Goal: Task Accomplishment & Management: Complete application form

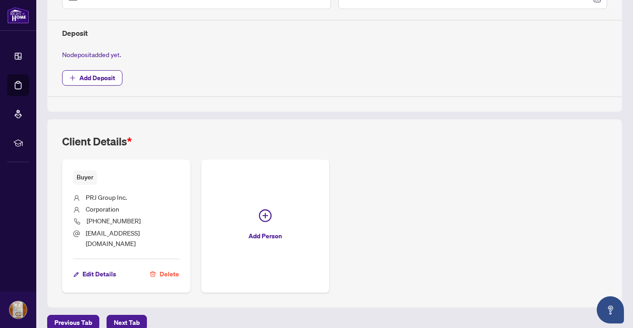
scroll to position [326, 0]
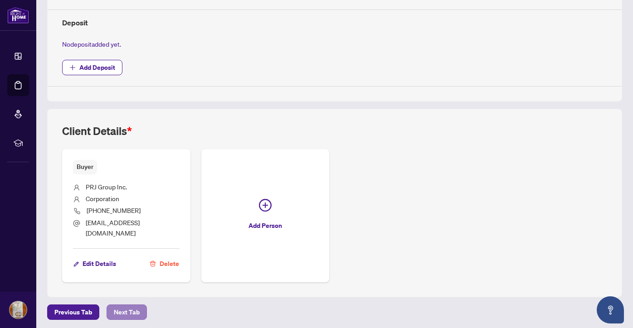
click at [131, 310] on span "Next Tab" at bounding box center [127, 312] width 26 height 15
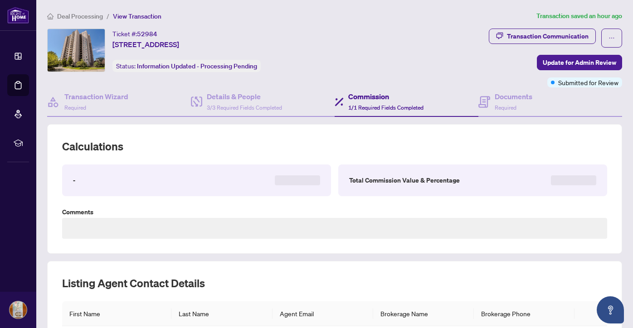
scroll to position [108, 0]
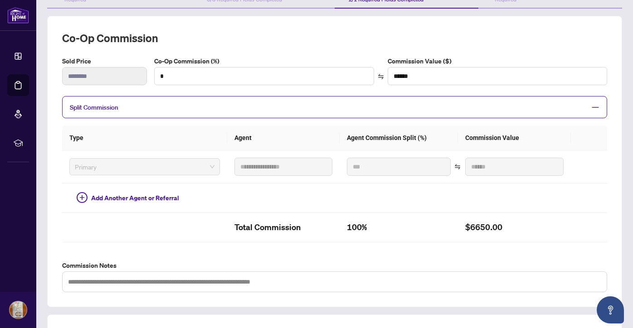
click at [131, 311] on div "**********" at bounding box center [335, 237] width 582 height 442
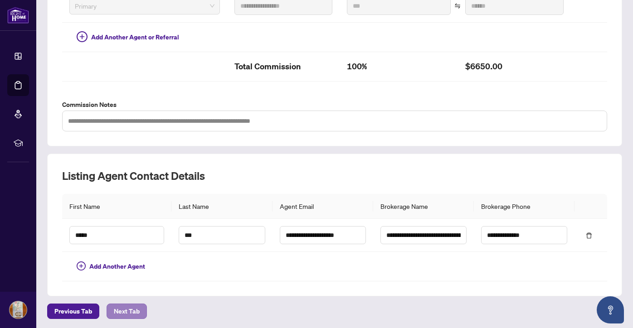
click at [126, 311] on span "Next Tab" at bounding box center [127, 311] width 26 height 15
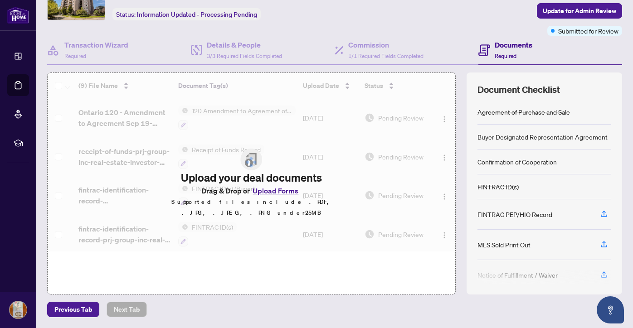
scroll to position [51, 0]
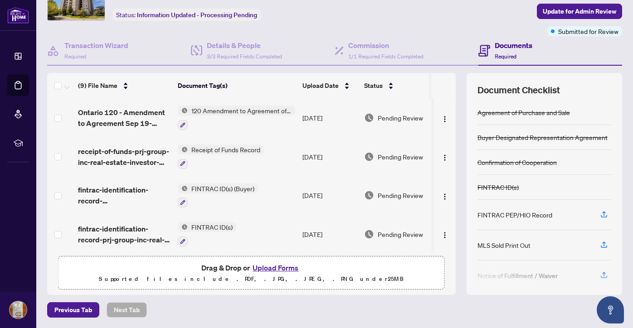
click at [273, 267] on button "Upload Forms" at bounding box center [275, 268] width 51 height 12
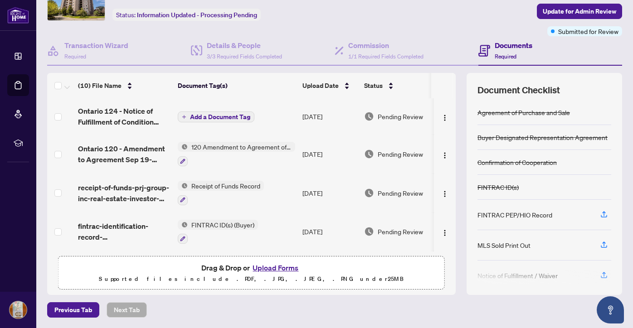
click at [230, 115] on span "Add a Document Tag" at bounding box center [220, 117] width 60 height 6
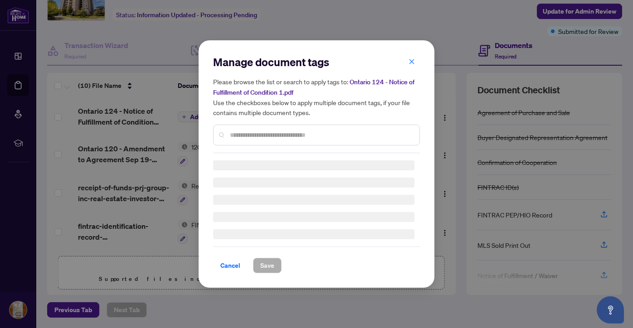
click at [277, 141] on div at bounding box center [316, 135] width 207 height 21
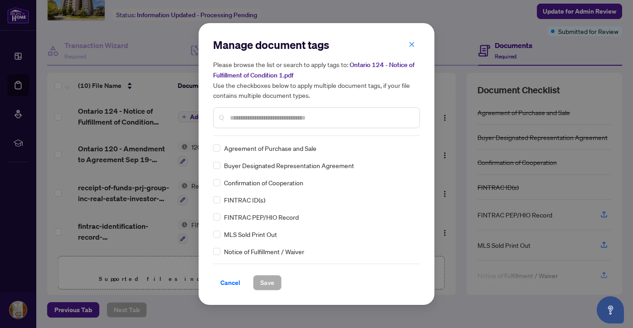
click at [261, 121] on input "text" at bounding box center [321, 118] width 182 height 10
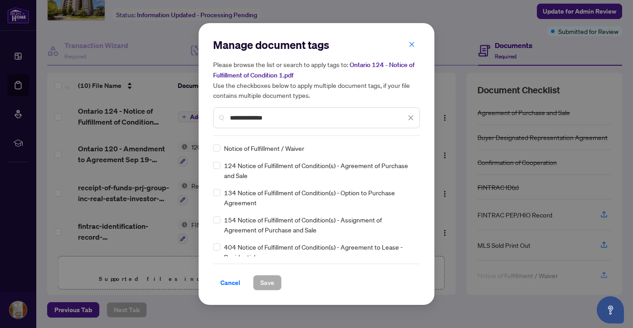
type input "**********"
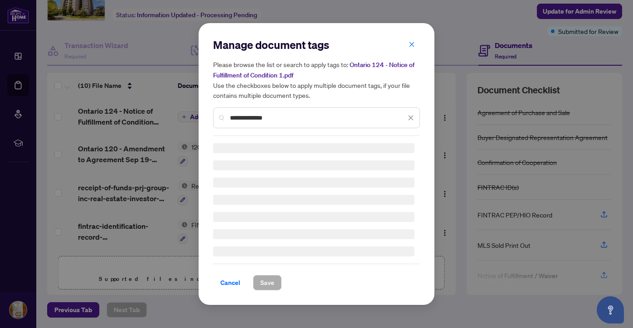
click at [275, 121] on input "**********" at bounding box center [318, 118] width 176 height 10
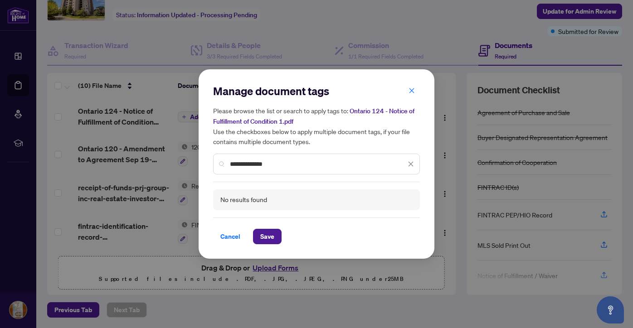
drag, startPoint x: 276, startPoint y: 121, endPoint x: 411, endPoint y: 166, distance: 142.4
click at [411, 166] on icon "close" at bounding box center [411, 164] width 6 height 6
type input "***"
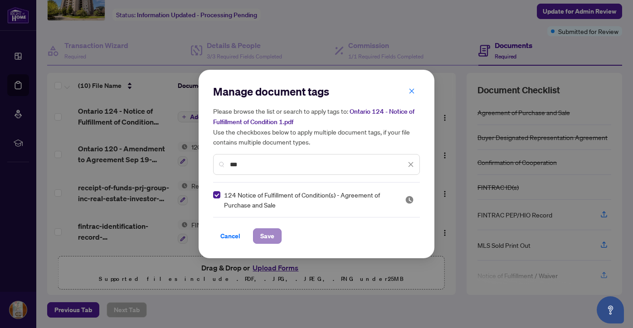
click at [269, 236] on span "Save" at bounding box center [267, 236] width 14 height 15
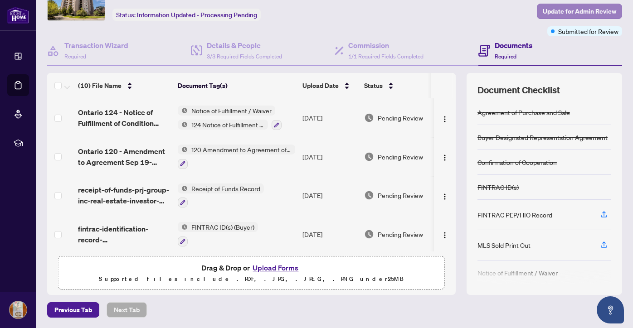
click at [604, 12] on span "Update for Admin Review" at bounding box center [579, 11] width 73 height 15
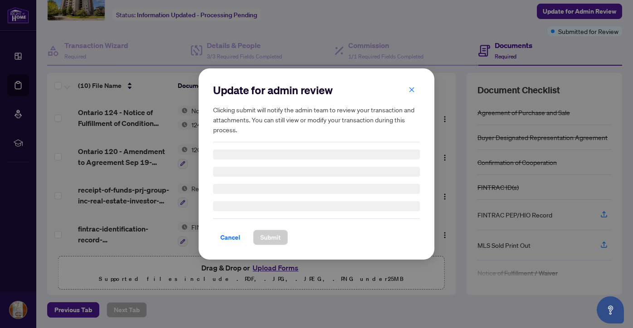
click at [269, 238] on div "Cancel Submit" at bounding box center [316, 232] width 207 height 27
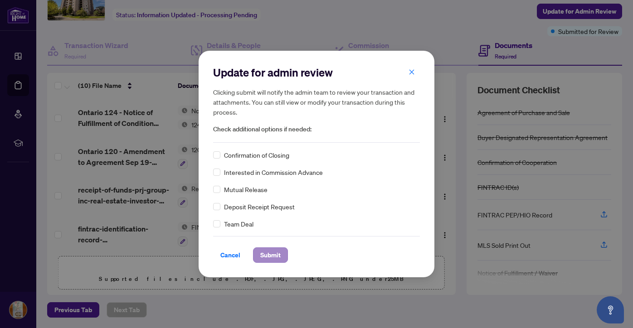
click at [269, 253] on span "Submit" at bounding box center [270, 255] width 20 height 15
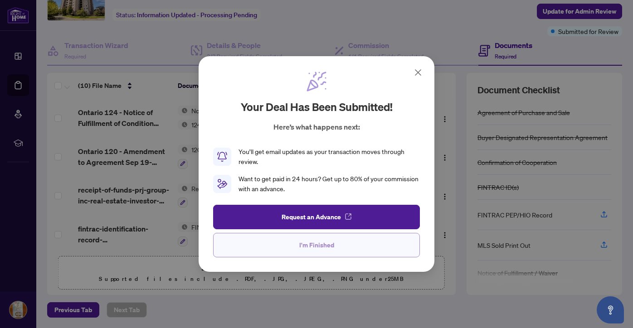
click at [287, 243] on button "I'm Finished" at bounding box center [316, 245] width 207 height 24
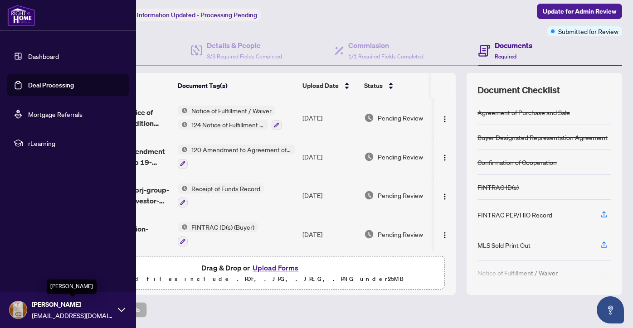
click at [64, 305] on span "[PERSON_NAME]" at bounding box center [73, 305] width 82 height 10
click at [43, 256] on span "Logout" at bounding box center [36, 256] width 20 height 15
